Goal: Find specific page/section: Find specific page/section

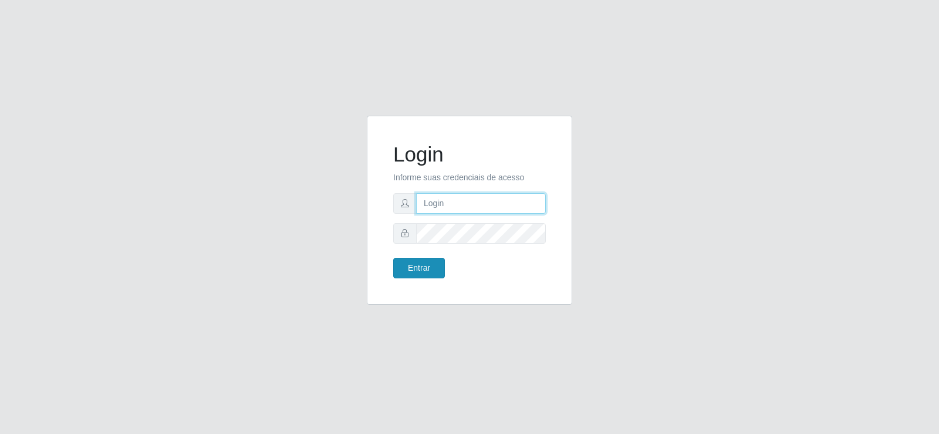
type input "[EMAIL_ADDRESS][DOMAIN_NAME]"
click at [414, 262] on button "Entrar" at bounding box center [419, 268] width 52 height 21
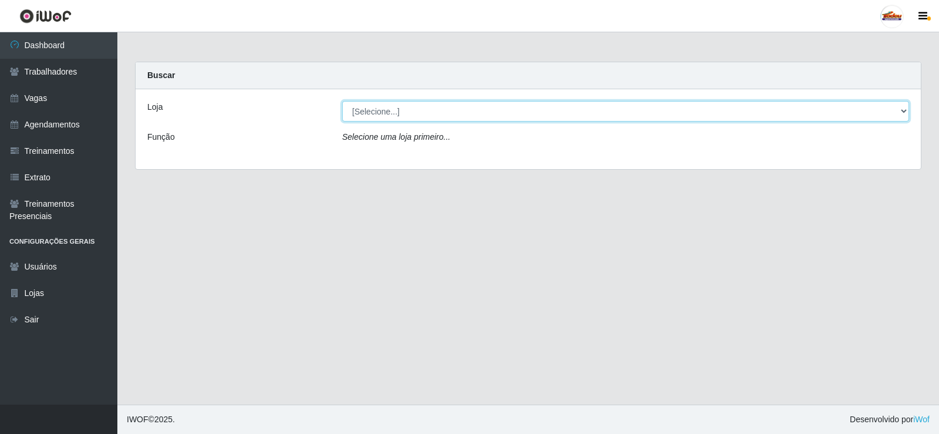
drag, startPoint x: 373, startPoint y: 109, endPoint x: 378, endPoint y: 117, distance: 10.1
click at [373, 109] on select "[Selecione...] Supermercado Tadeu - [GEOGRAPHIC_DATA]" at bounding box center [625, 111] width 567 height 21
select select "195"
click at [342, 101] on select "[Selecione...] Supermercado Tadeu - [GEOGRAPHIC_DATA]" at bounding box center [625, 111] width 567 height 21
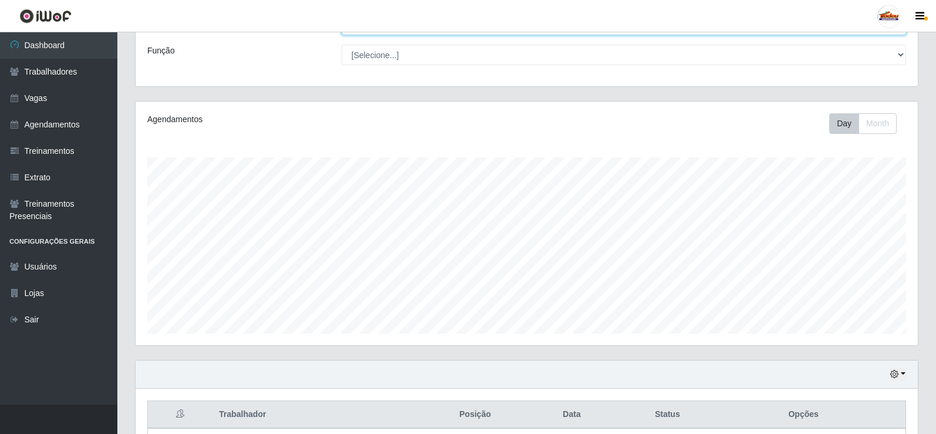
scroll to position [189, 0]
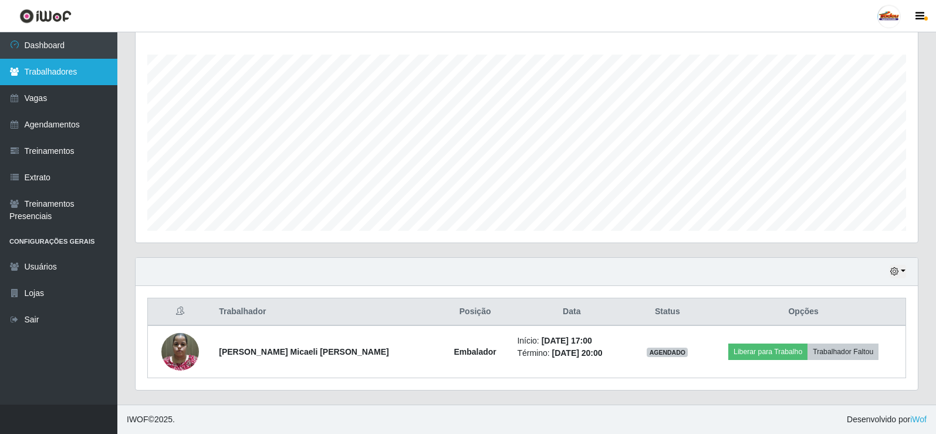
click at [65, 74] on link "Trabalhadores" at bounding box center [58, 72] width 117 height 26
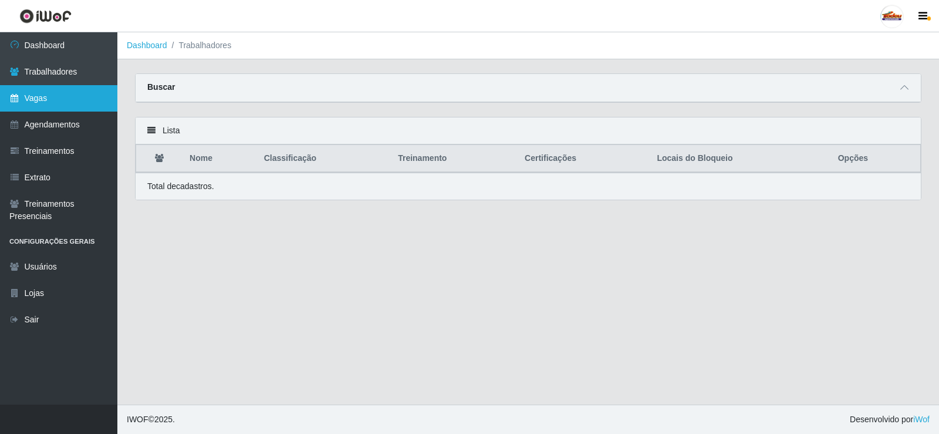
click at [77, 99] on link "Vagas" at bounding box center [58, 98] width 117 height 26
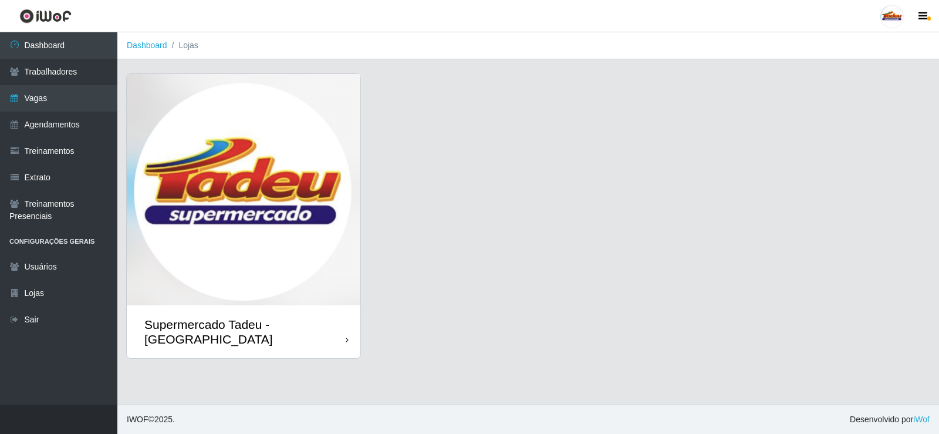
click at [194, 125] on img at bounding box center [244, 189] width 234 height 231
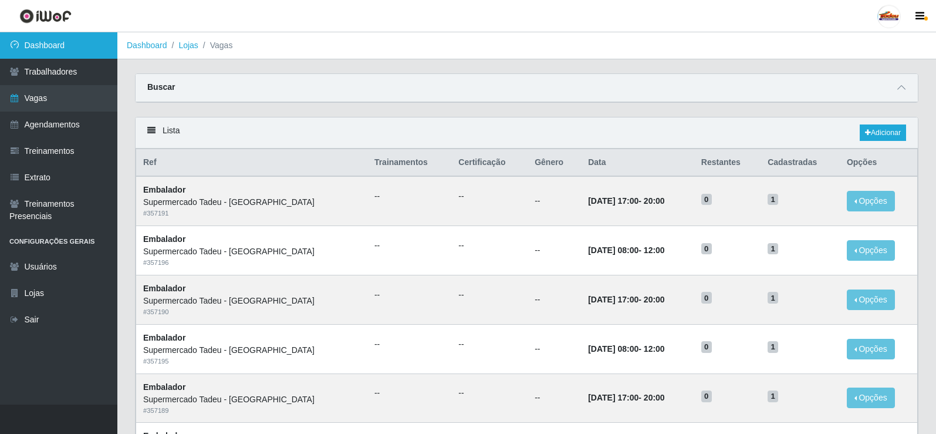
click at [93, 45] on link "Dashboard" at bounding box center [58, 45] width 117 height 26
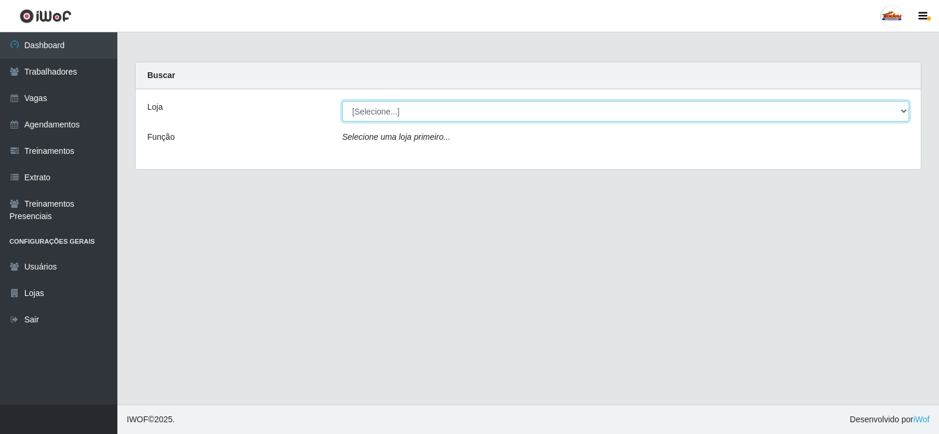
drag, startPoint x: 421, startPoint y: 110, endPoint x: 424, endPoint y: 118, distance: 8.0
click at [421, 110] on select "[Selecione...] Supermercado Tadeu - [GEOGRAPHIC_DATA]" at bounding box center [625, 111] width 567 height 21
select select "195"
click at [342, 101] on select "[Selecione...] Supermercado Tadeu - [GEOGRAPHIC_DATA]" at bounding box center [625, 111] width 567 height 21
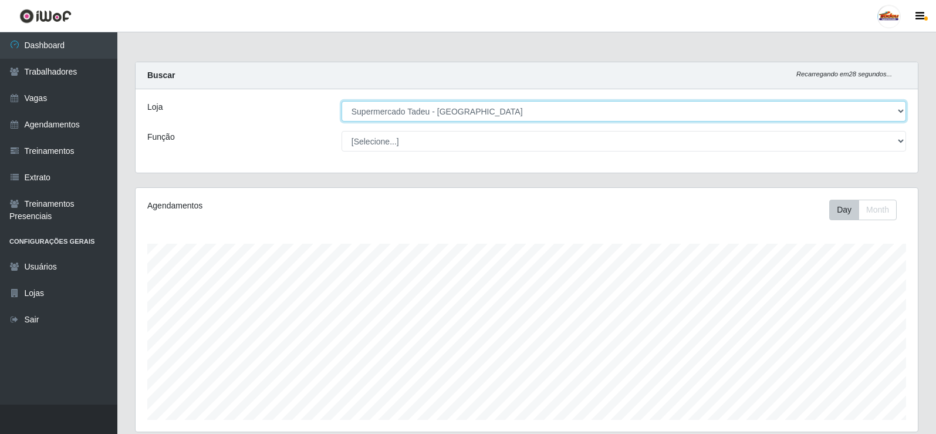
scroll to position [244, 782]
